Goal: Obtain resource: Download file/media

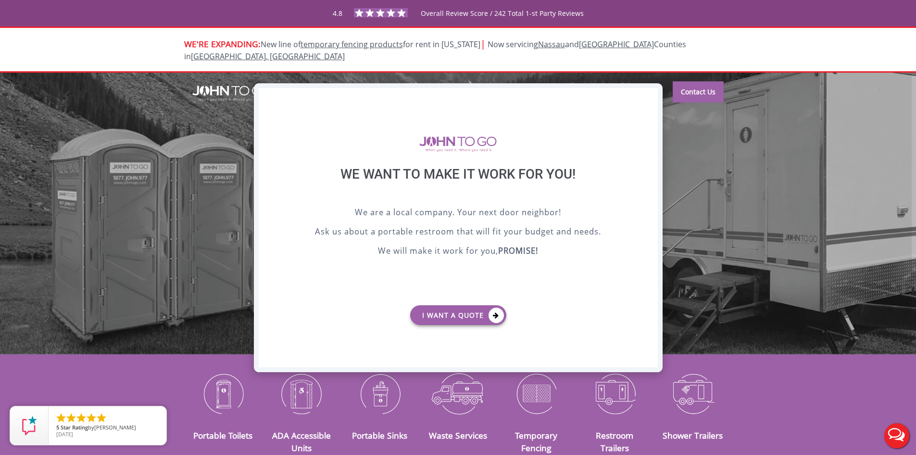
click at [648, 95] on div "X" at bounding box center [650, 96] width 15 height 16
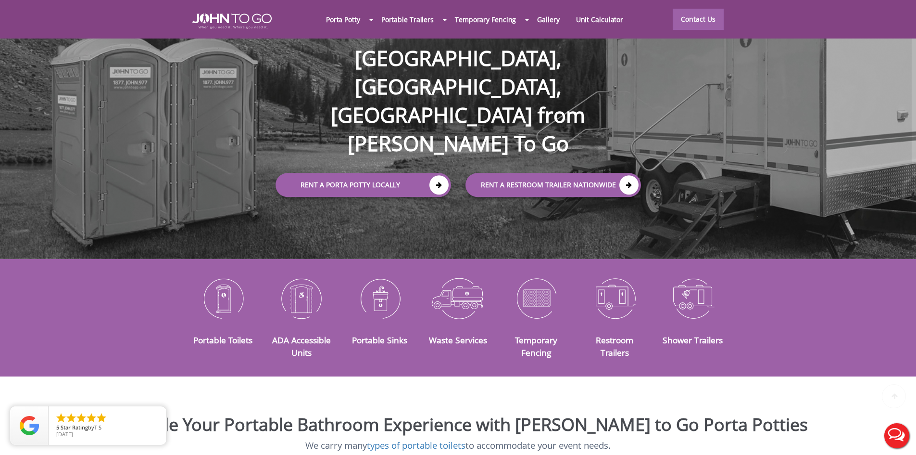
scroll to position [96, 0]
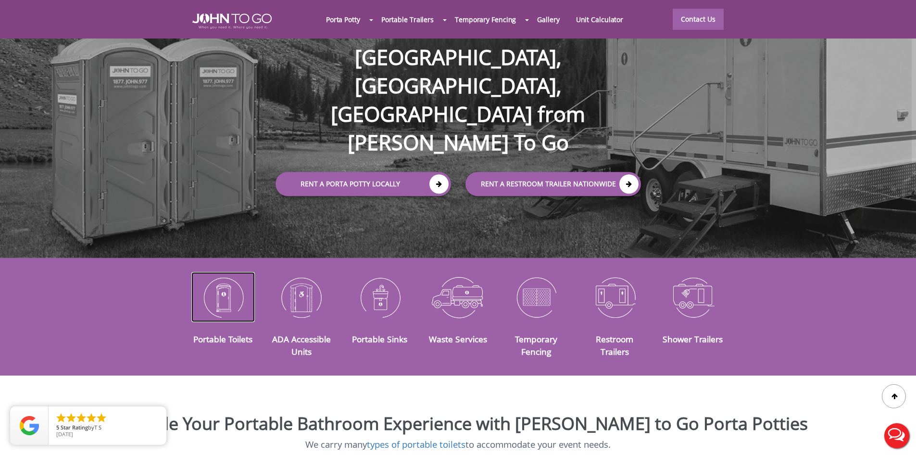
click at [220, 290] on img at bounding box center [223, 297] width 64 height 50
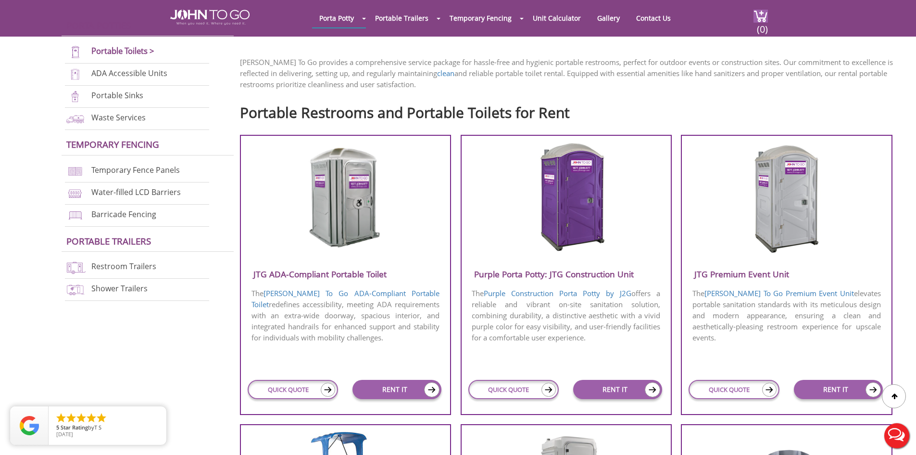
scroll to position [240, 0]
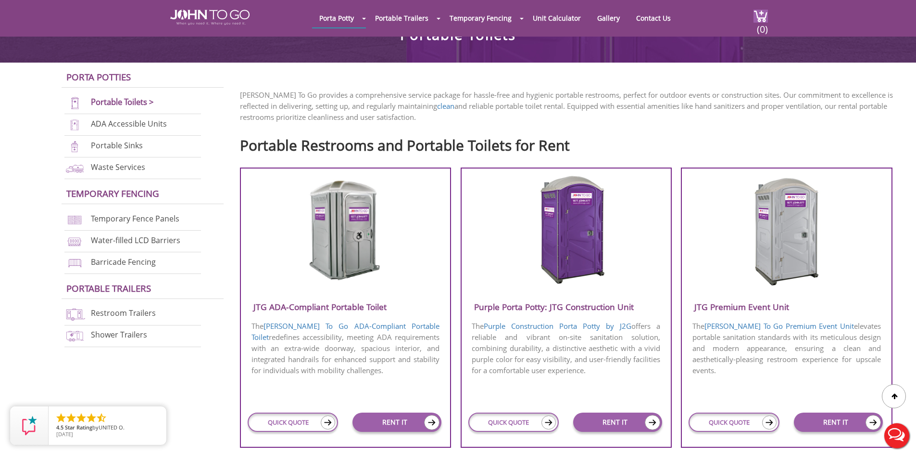
drag, startPoint x: 700, startPoint y: 190, endPoint x: 773, endPoint y: 271, distance: 109.0
click at [773, 271] on div at bounding box center [786, 232] width 209 height 114
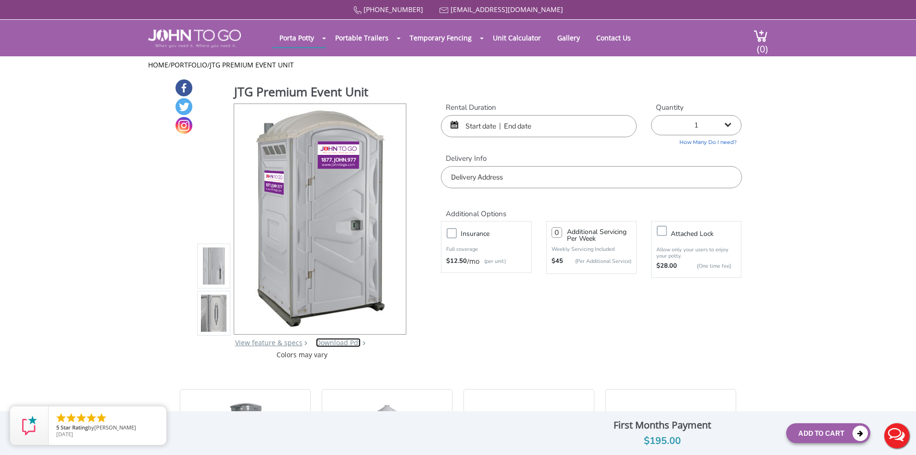
click at [336, 341] on link "Download Pdf" at bounding box center [338, 342] width 45 height 9
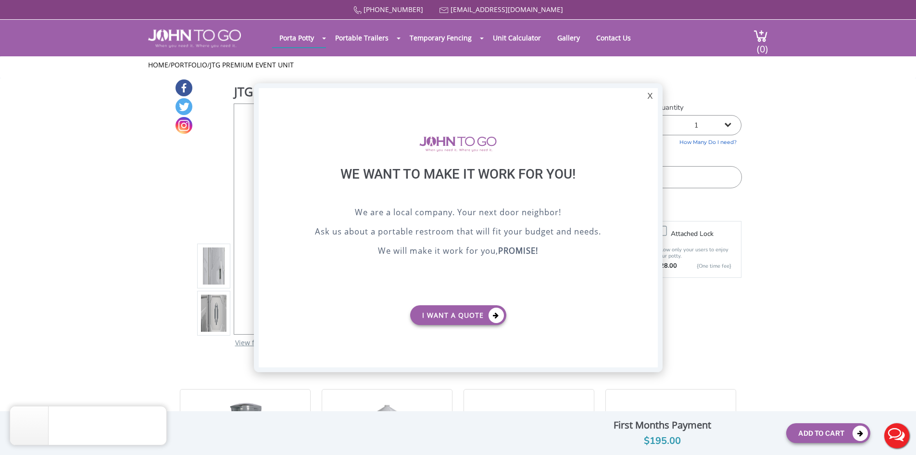
click at [649, 100] on div "X" at bounding box center [650, 96] width 15 height 16
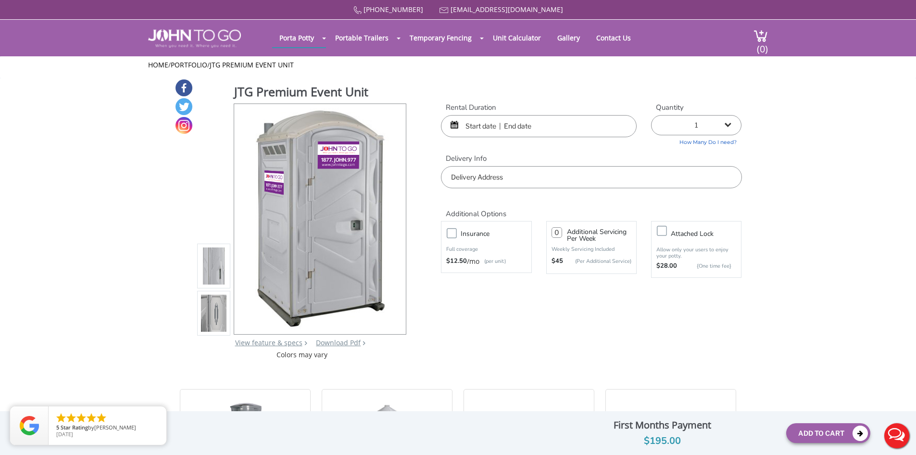
click at [353, 347] on div "JTG Premium Event Unit View feature & specs Download Pdf Product PDF Addon PDF …" at bounding box center [302, 221] width 210 height 276
click at [340, 344] on link "Download Pdf" at bounding box center [338, 342] width 45 height 9
click at [264, 343] on link "View feature & specs" at bounding box center [268, 342] width 67 height 9
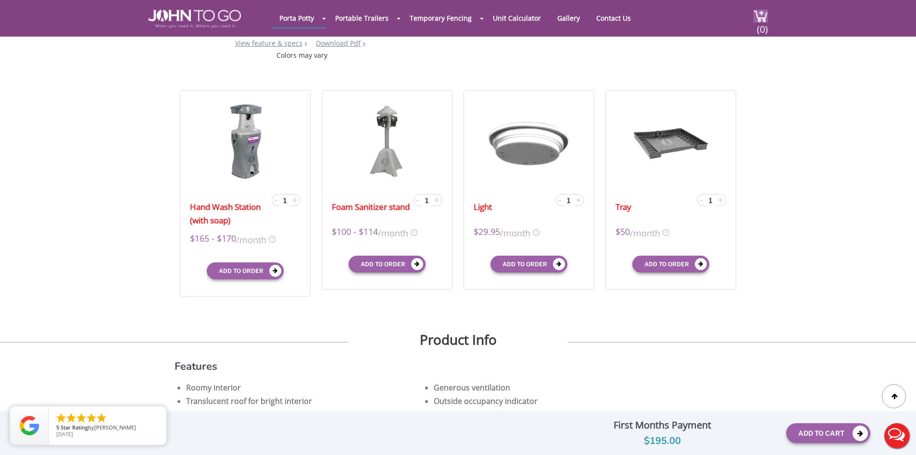
scroll to position [144, 0]
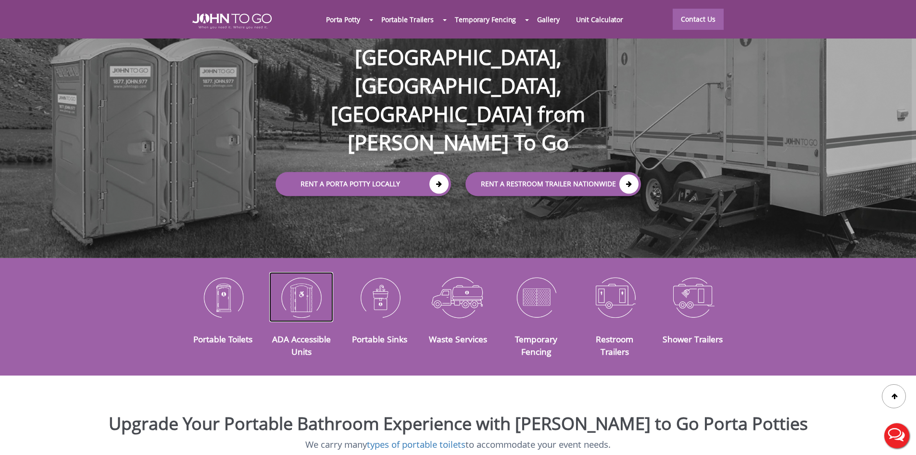
click at [311, 293] on img at bounding box center [301, 297] width 64 height 50
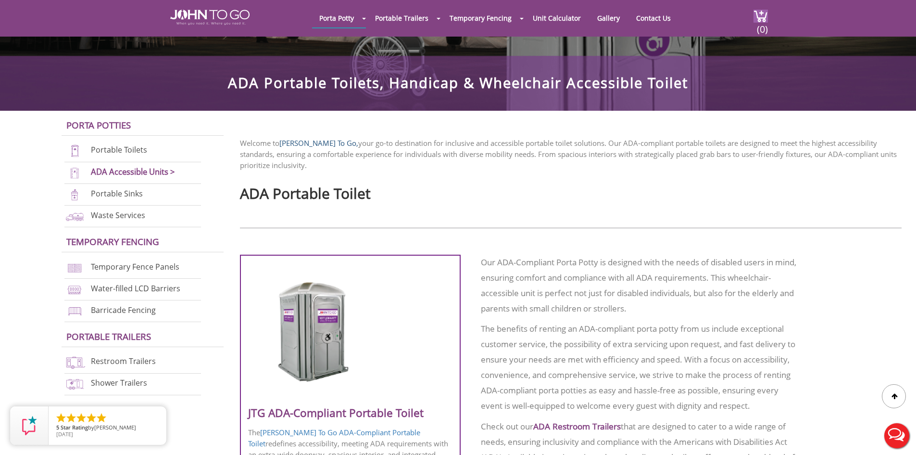
scroll to position [337, 0]
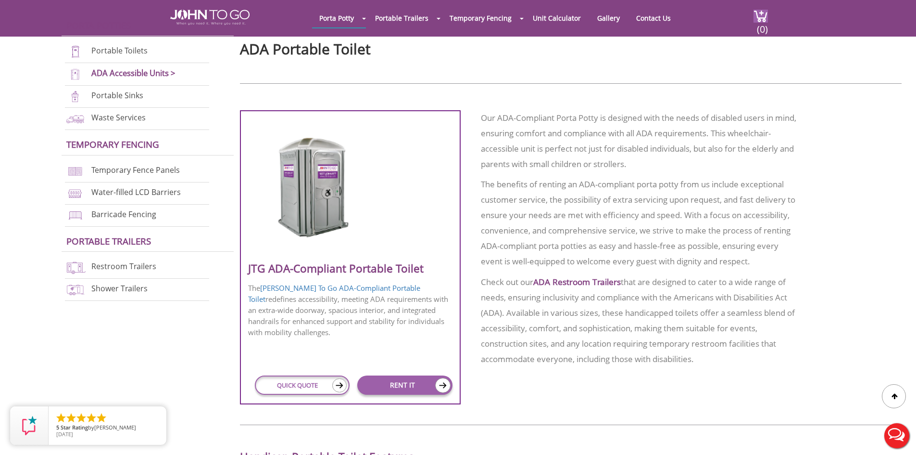
click at [350, 257] on div at bounding box center [350, 187] width 204 height 152
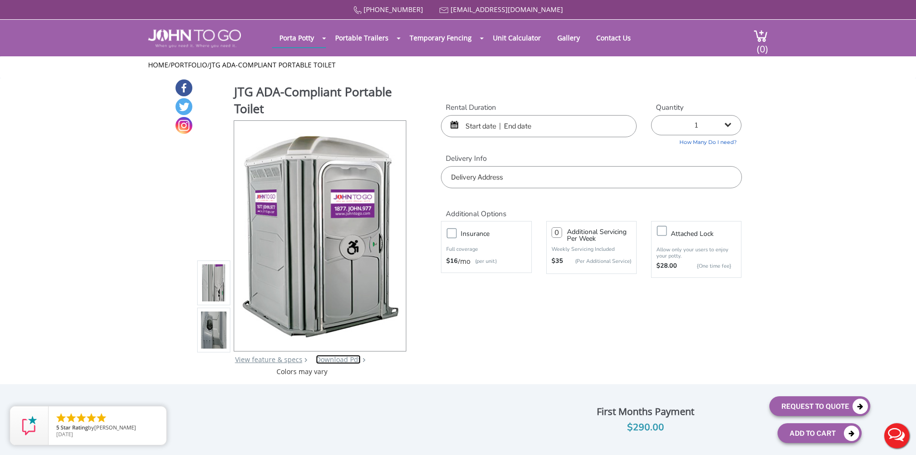
click at [344, 363] on link "Download Pdf" at bounding box center [338, 358] width 45 height 9
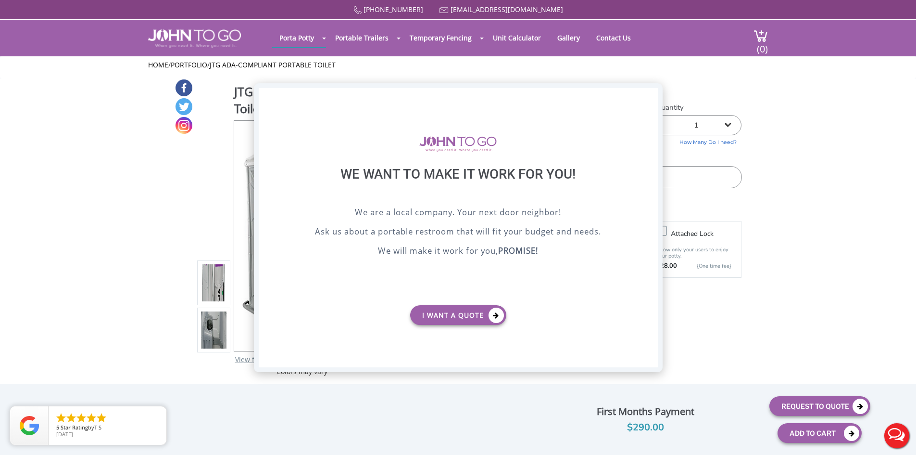
click at [654, 94] on div "X" at bounding box center [650, 96] width 15 height 16
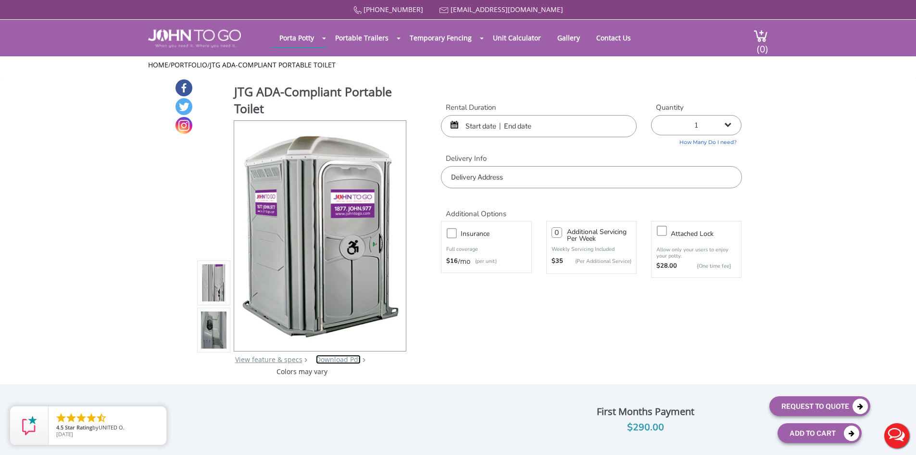
click at [334, 363] on link "Download Pdf" at bounding box center [338, 358] width 45 height 9
click at [340, 356] on link "Download Pdf" at bounding box center [338, 358] width 45 height 9
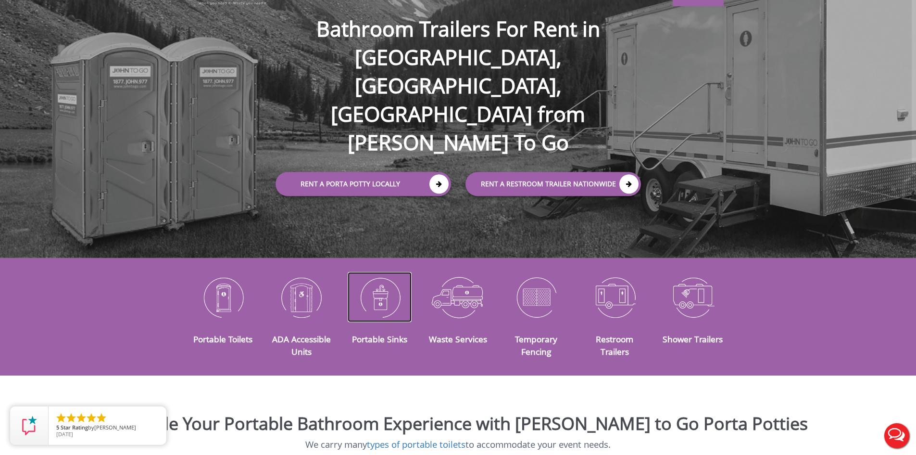
click at [379, 302] on img at bounding box center [380, 297] width 64 height 50
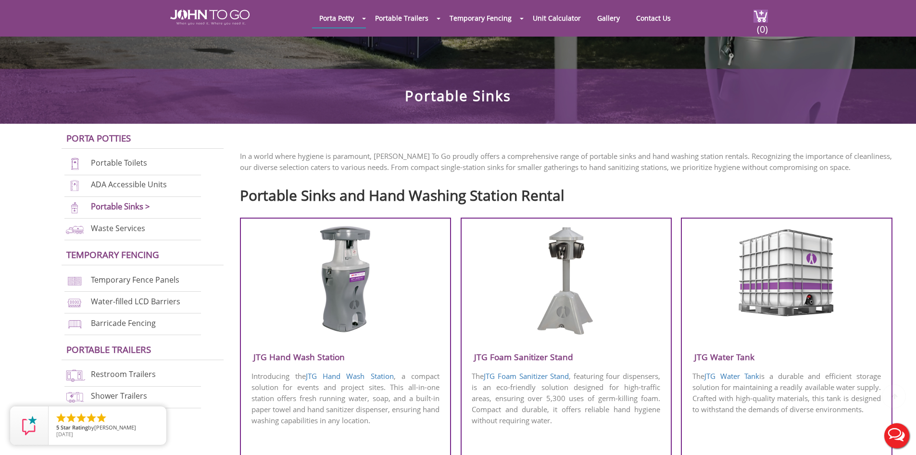
scroll to position [192, 0]
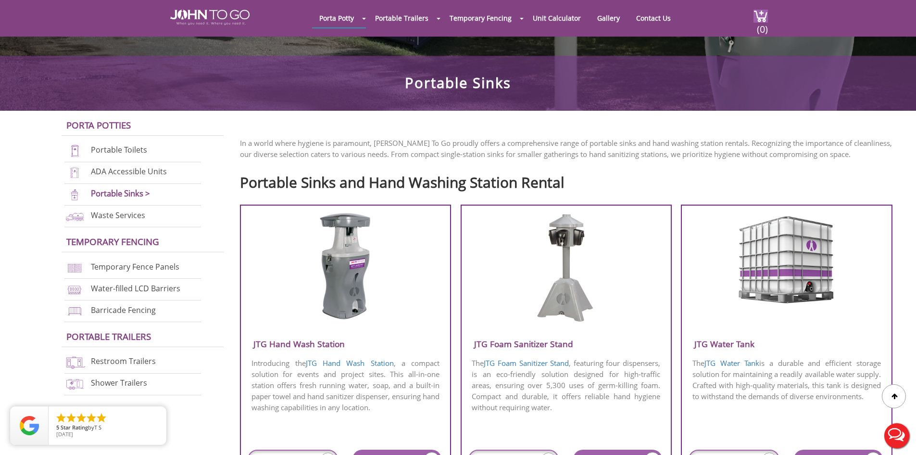
click at [377, 304] on div at bounding box center [345, 269] width 209 height 114
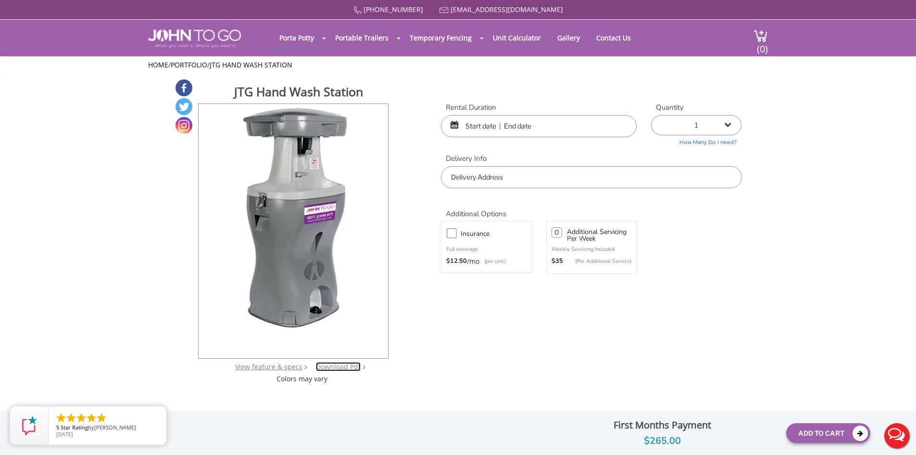
click at [338, 364] on link "Download Pdf" at bounding box center [338, 366] width 45 height 9
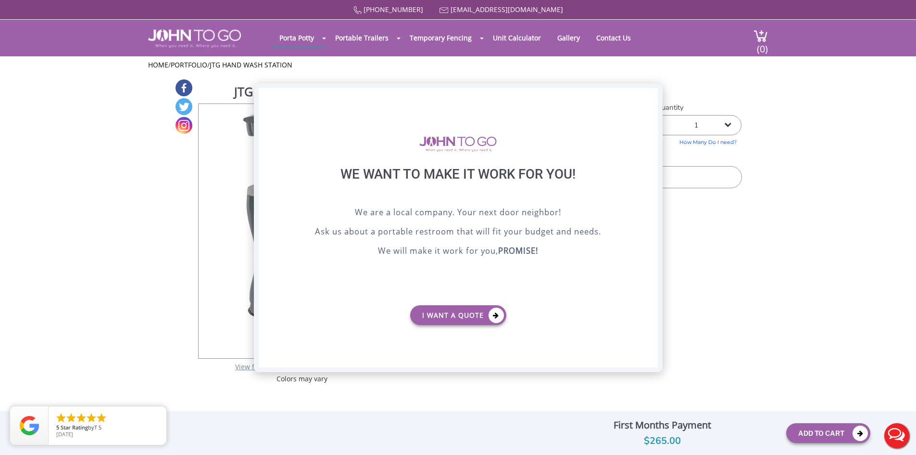
click at [651, 97] on div "X" at bounding box center [650, 96] width 15 height 16
